Goal: Task Accomplishment & Management: Use online tool/utility

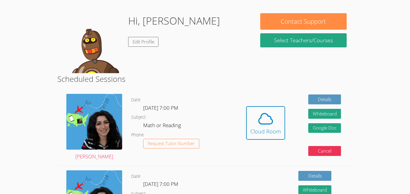
scroll to position [96, 0]
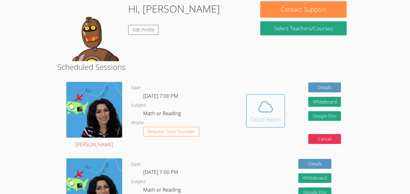
click at [258, 112] on icon at bounding box center [265, 107] width 17 height 17
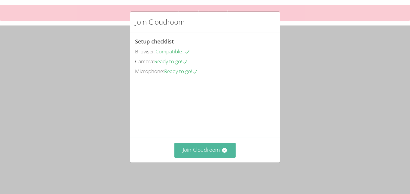
click at [216, 147] on button "Join Cloudroom" at bounding box center [206, 150] width 62 height 15
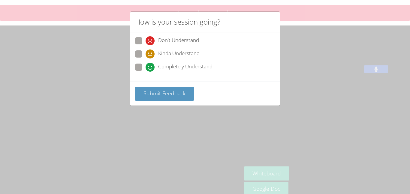
click at [140, 62] on div "Don't Understand Kinda Understand Completely Understand" at bounding box center [205, 55] width 140 height 37
click at [146, 72] on span at bounding box center [146, 72] width 0 height 0
click at [146, 64] on input "Completely Understand" at bounding box center [148, 66] width 5 height 5
radio input "true"
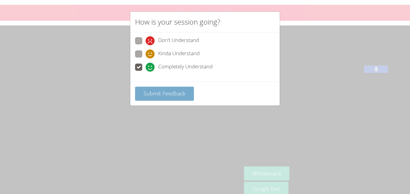
click at [157, 96] on span "Submit Feedback" at bounding box center [165, 93] width 42 height 7
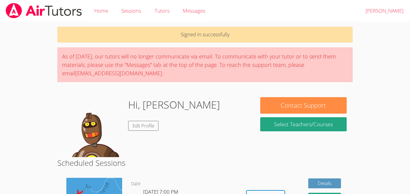
scroll to position [96, 0]
